Goal: Information Seeking & Learning: Learn about a topic

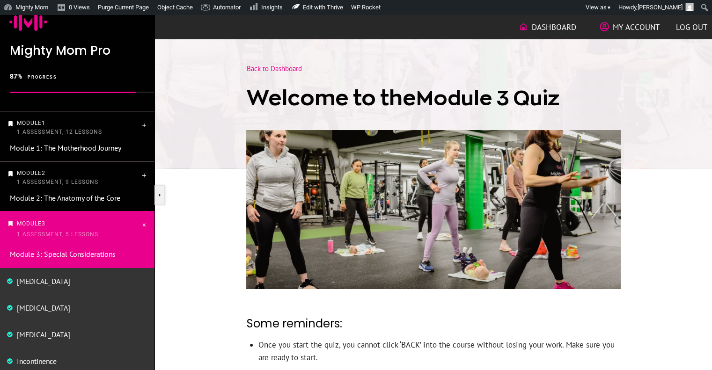
scroll to position [12, 0]
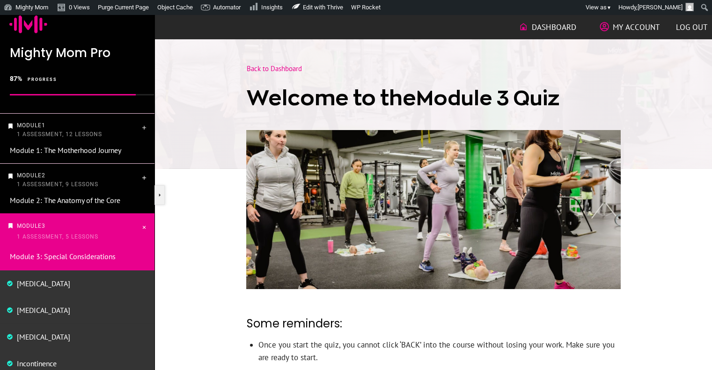
click at [49, 181] on span "1 Assessment, 9 Lessons" at bounding box center [57, 184] width 81 height 7
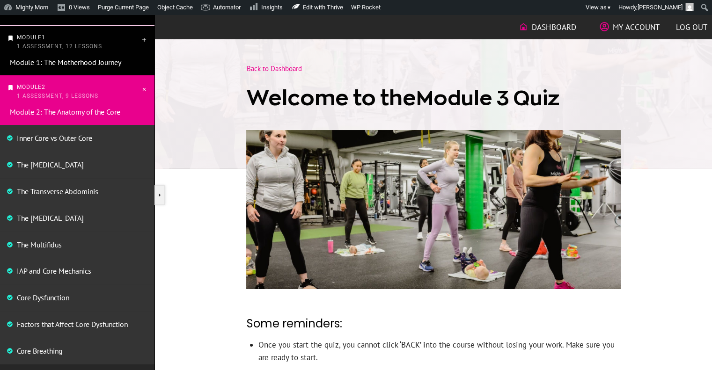
scroll to position [0, 0]
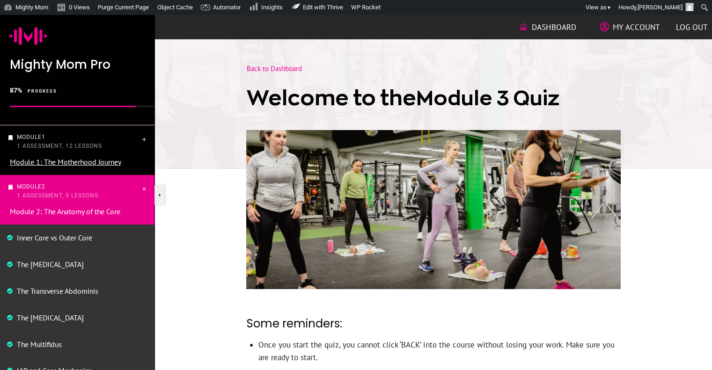
click at [109, 161] on link "Module 1: The Motherhood Journey" at bounding box center [65, 161] width 111 height 9
click at [100, 163] on link "Module 1: The Motherhood Journey" at bounding box center [65, 161] width 111 height 9
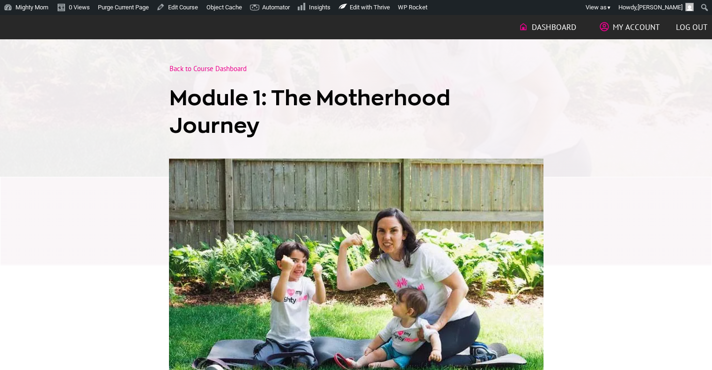
click at [69, 177] on div at bounding box center [355, 304] width 711 height 255
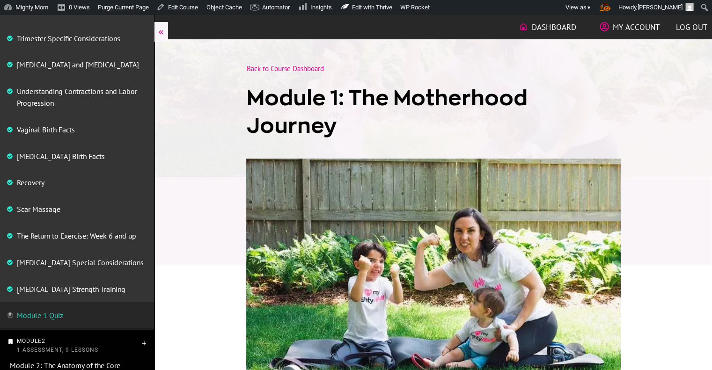
scroll to position [221, 0]
click at [75, 239] on link "The Return to Exercise: Week 6 and up" at bounding box center [76, 236] width 119 height 9
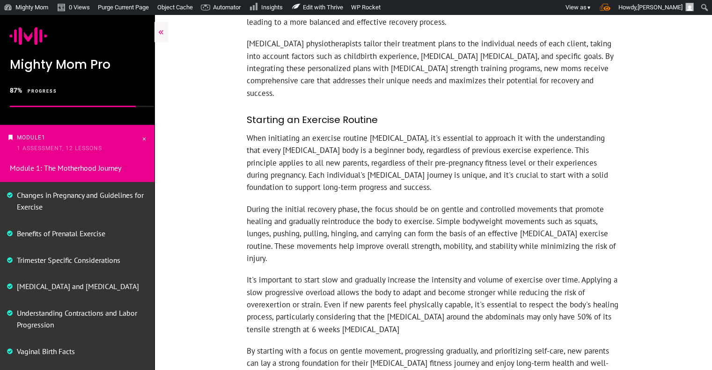
scroll to position [1890, 0]
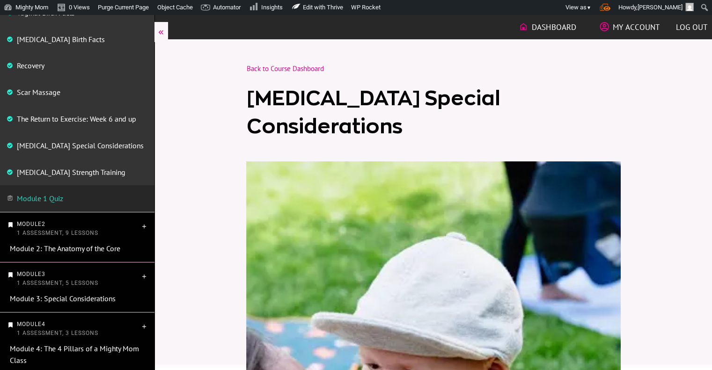
scroll to position [339, 0]
